Goal: Check status: Check status

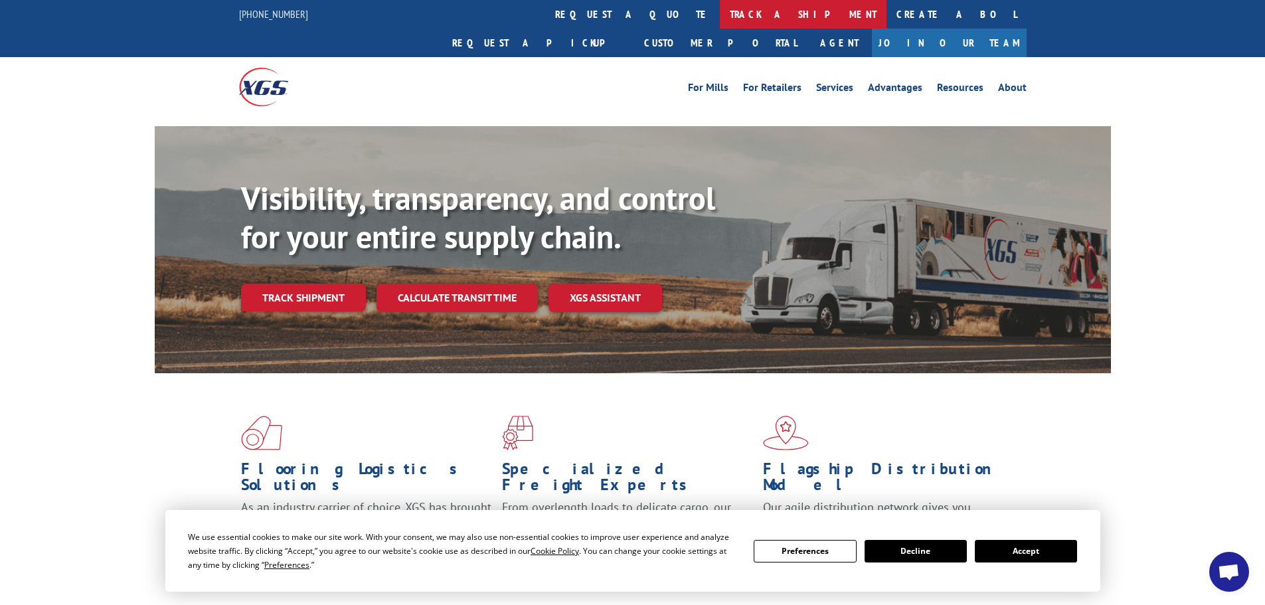
click at [720, 10] on link "track a shipment" at bounding box center [803, 14] width 167 height 29
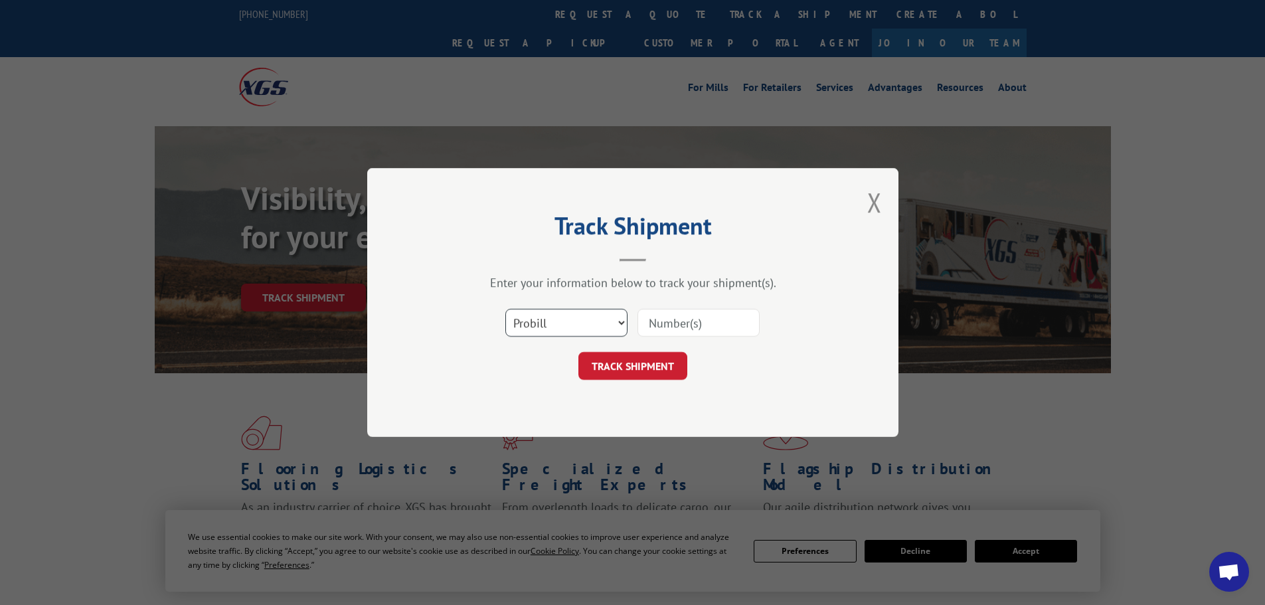
click at [580, 321] on select "Select category... Probill BOL PO" at bounding box center [566, 323] width 122 height 28
select select "bol"
click at [505, 309] on select "Select category... Probill BOL PO" at bounding box center [566, 323] width 122 height 28
click at [674, 321] on input at bounding box center [698, 323] width 122 height 28
paste input "7069762"
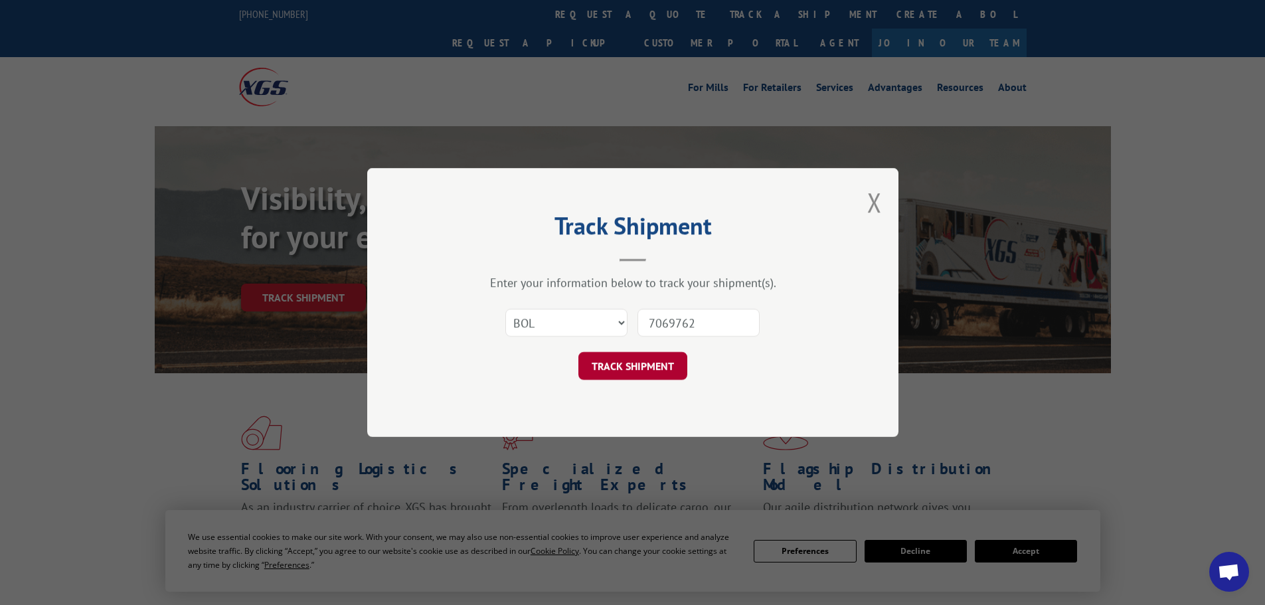
type input "7069762"
click at [644, 377] on button "TRACK SHIPMENT" at bounding box center [632, 366] width 109 height 28
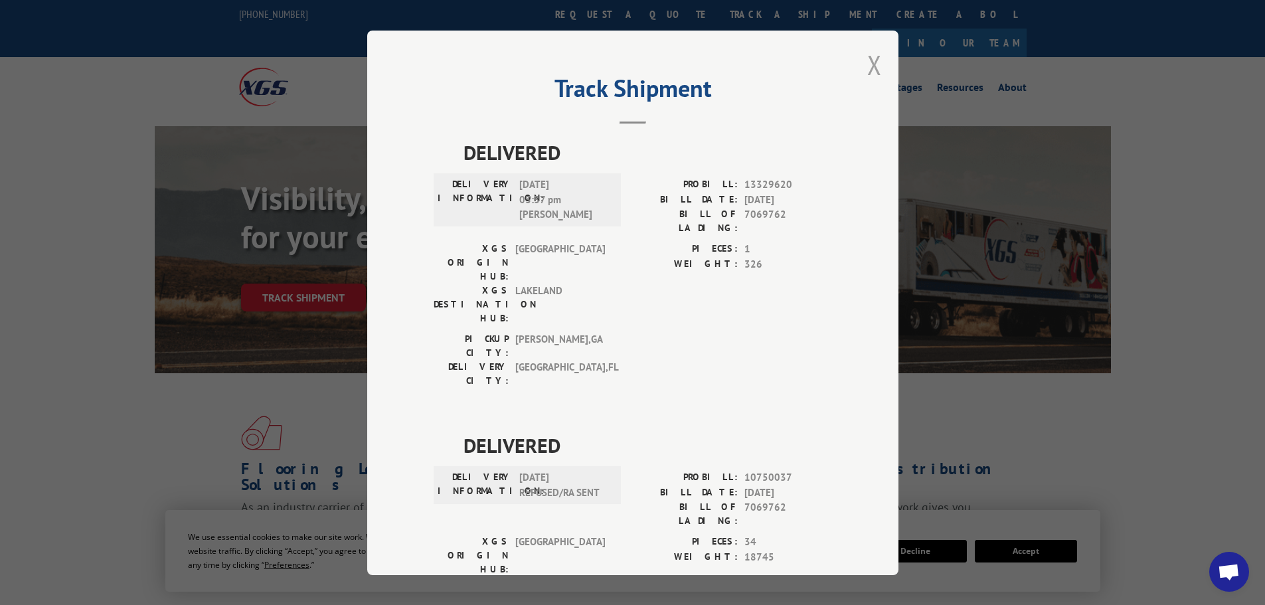
click at [867, 76] on button "Close modal" at bounding box center [874, 64] width 15 height 35
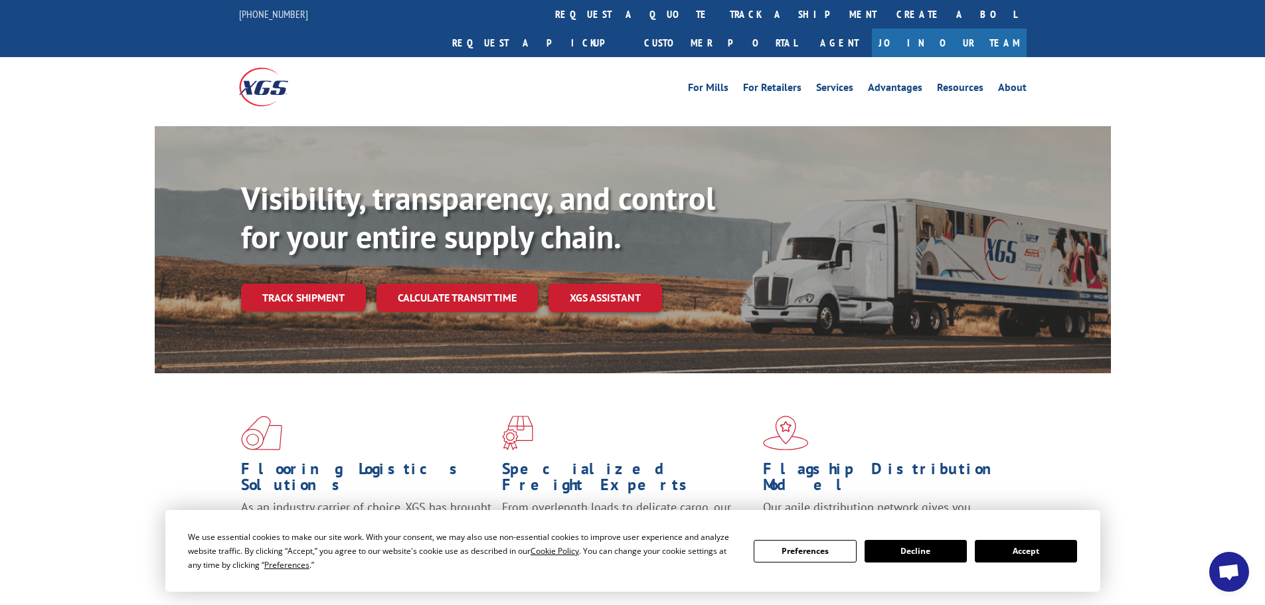
click at [720, 16] on link "track a shipment" at bounding box center [803, 14] width 167 height 29
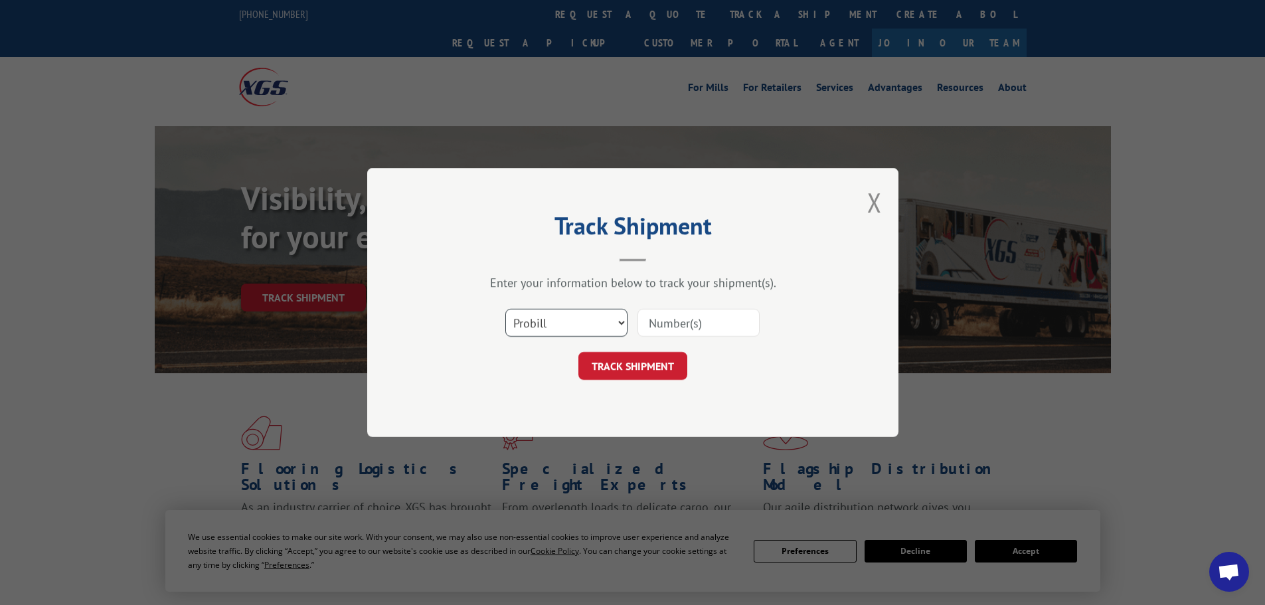
click at [546, 321] on select "Select category... Probill BOL PO" at bounding box center [566, 323] width 122 height 28
select select "bol"
click at [505, 309] on select "Select category... Probill BOL PO" at bounding box center [566, 323] width 122 height 28
click at [688, 307] on div at bounding box center [698, 322] width 122 height 31
paste input "5594087"
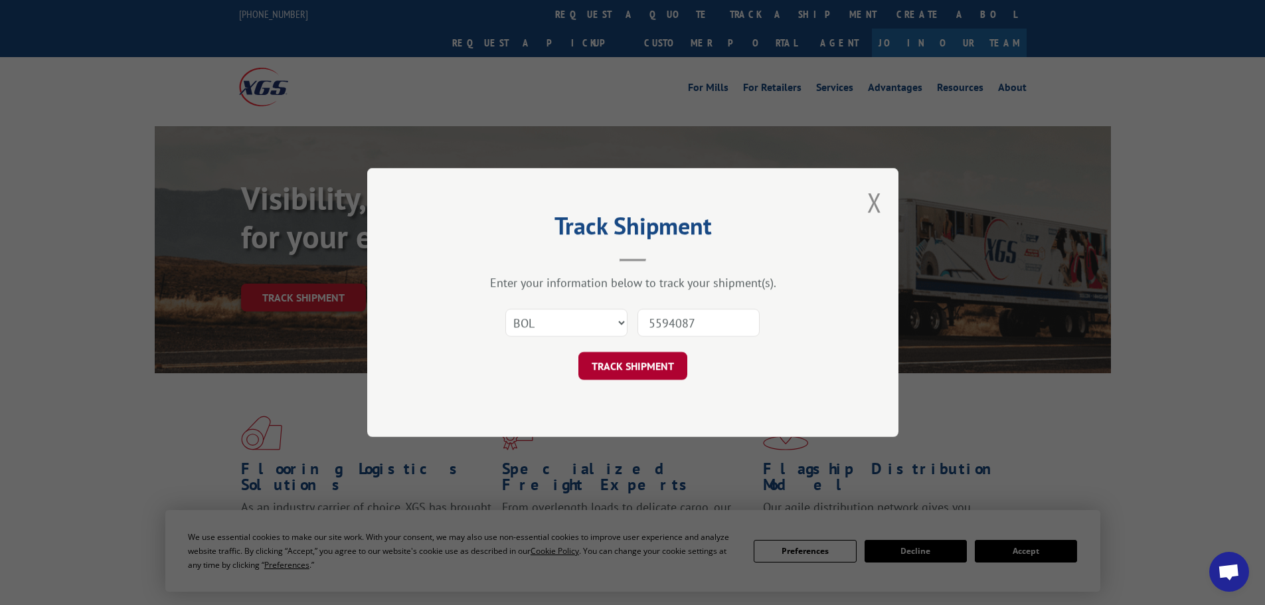
type input "5594087"
drag, startPoint x: 639, startPoint y: 380, endPoint x: 632, endPoint y: 365, distance: 16.0
click at [638, 380] on button "TRACK SHIPMENT" at bounding box center [632, 366] width 109 height 28
